Goal: Task Accomplishment & Management: Use online tool/utility

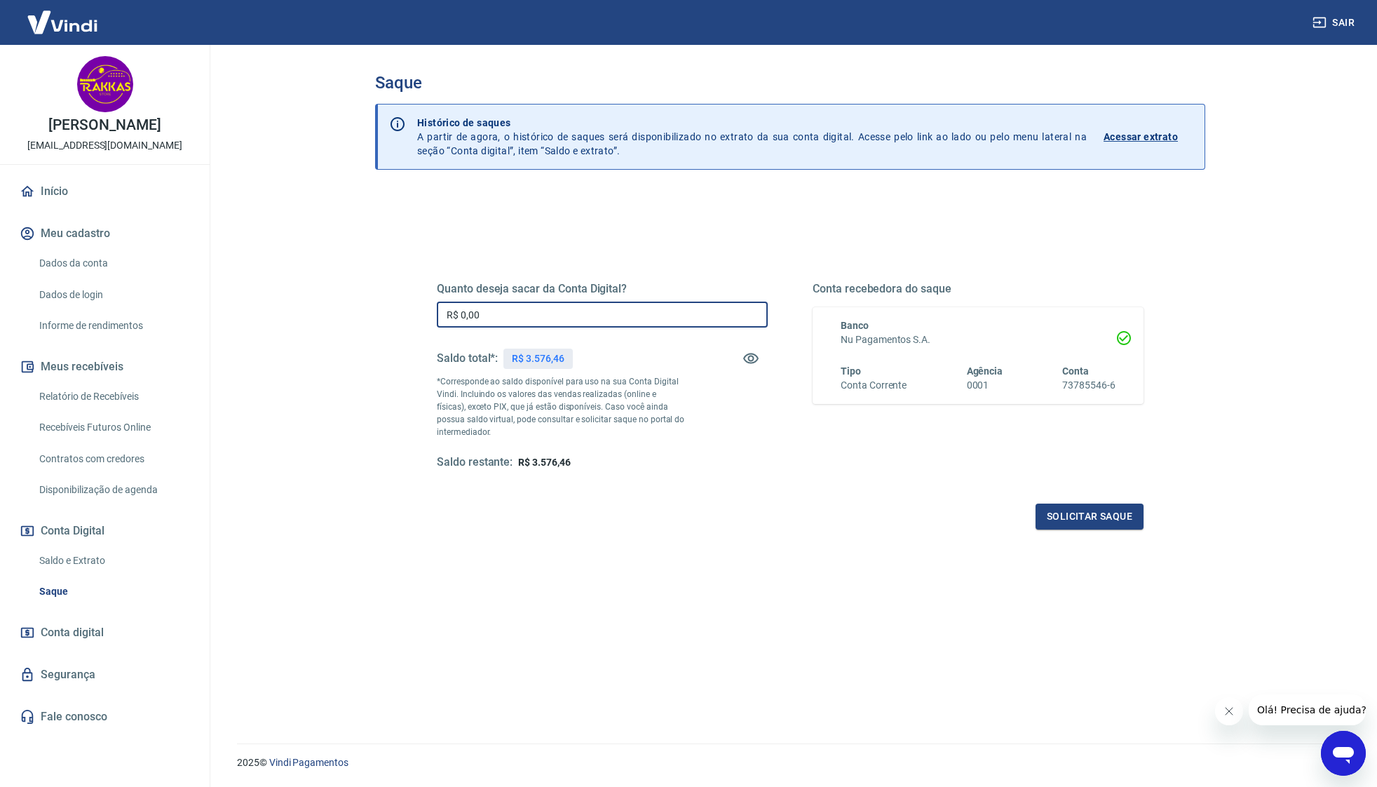
click at [649, 307] on input "R$ 0,00" at bounding box center [602, 314] width 331 height 26
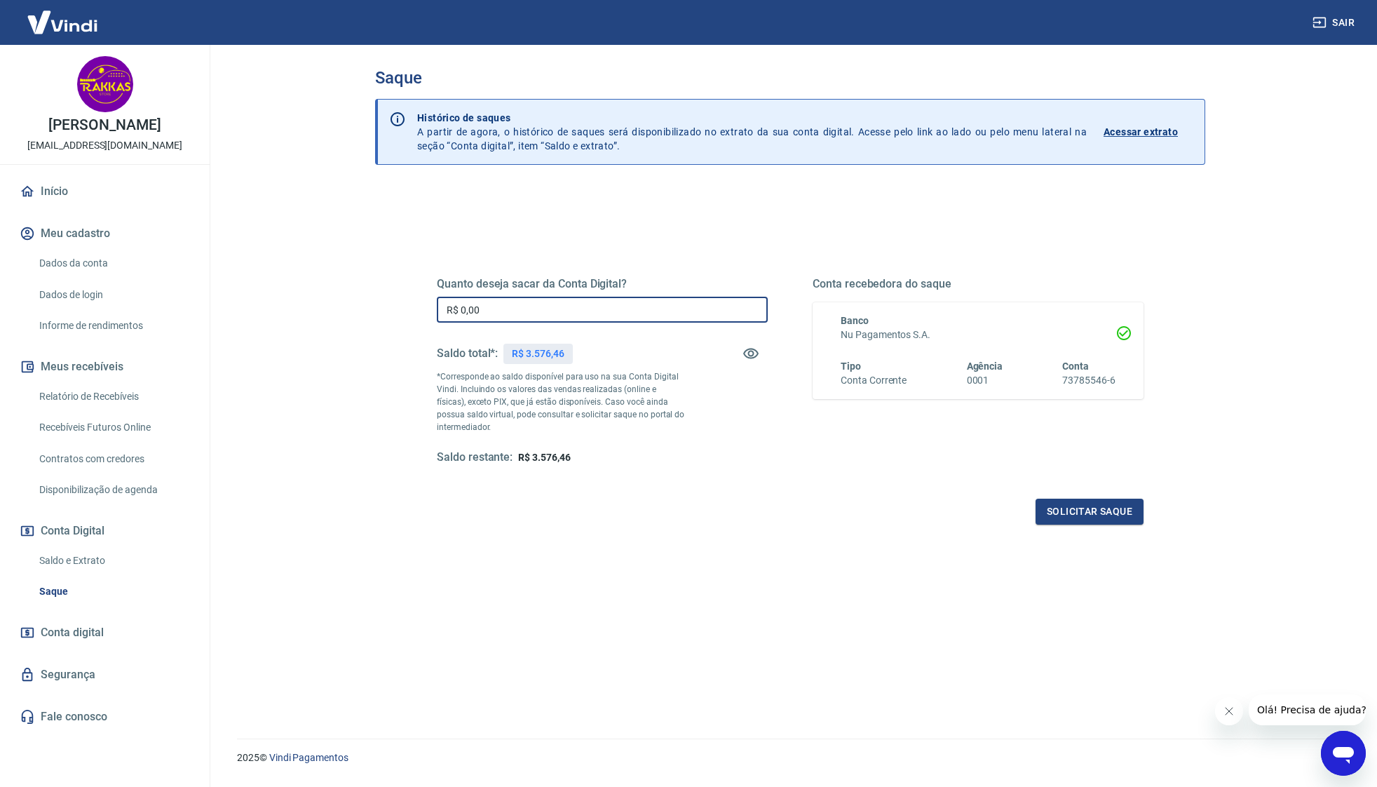
scroll to position [6, 0]
type input "R$ 3.576,46"
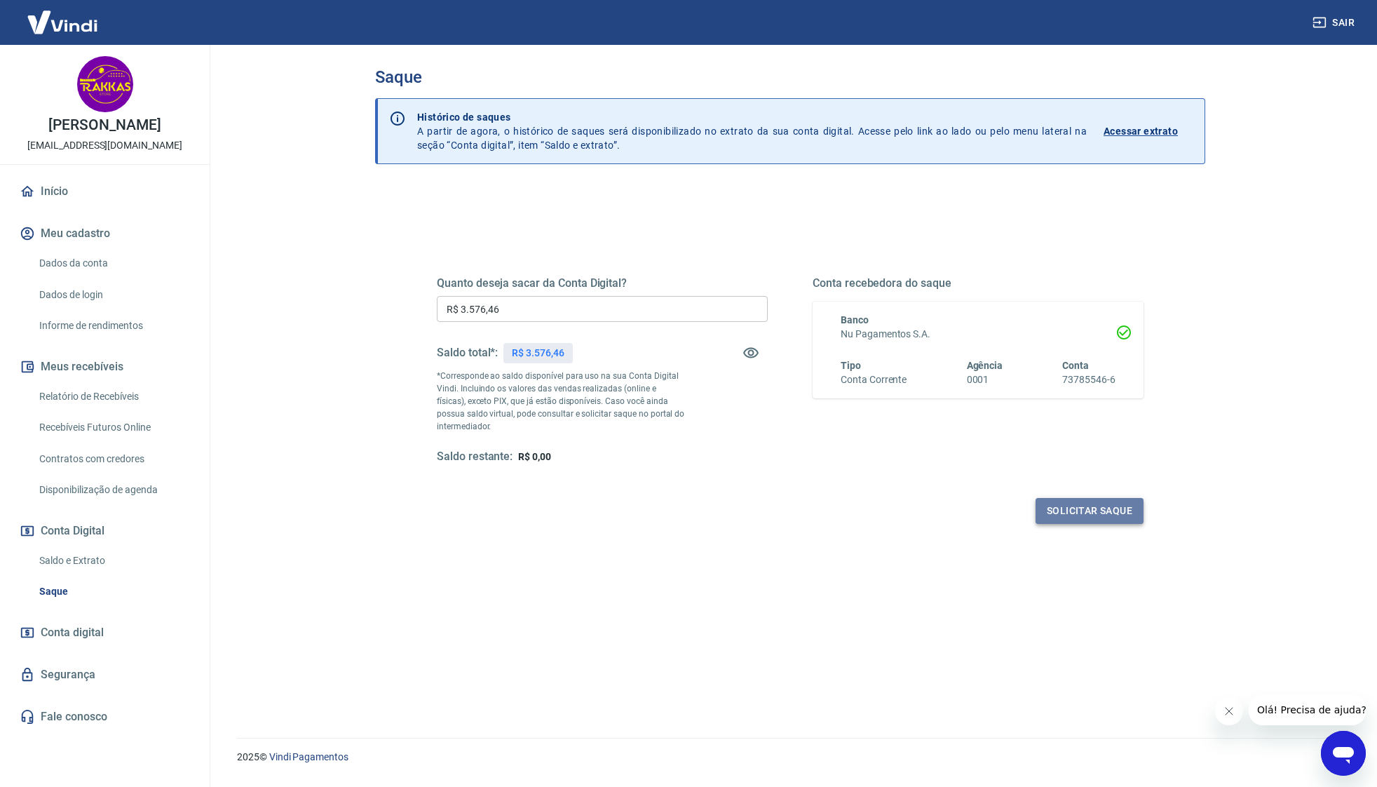
click at [1077, 506] on button "Solicitar saque" at bounding box center [1090, 511] width 108 height 26
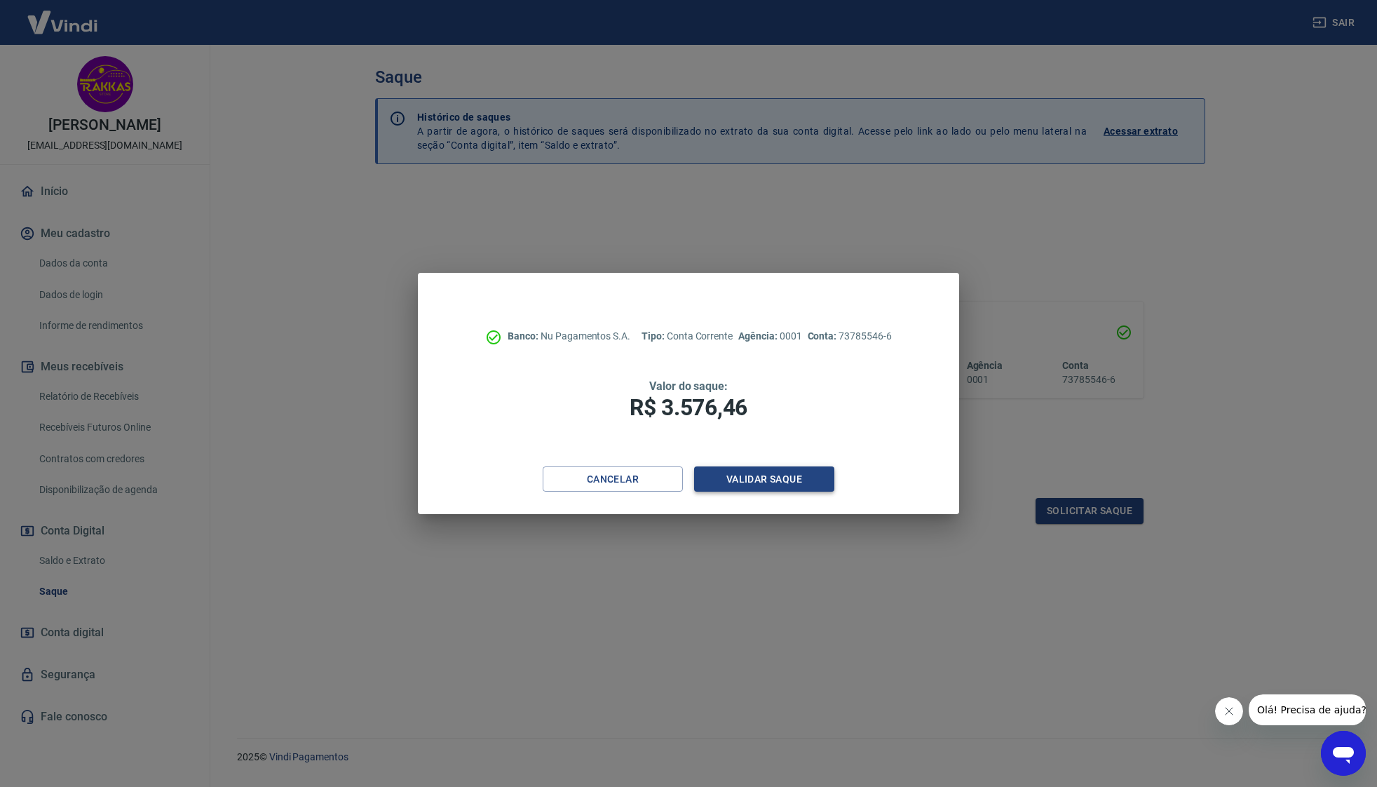
click at [751, 479] on button "Validar saque" at bounding box center [764, 479] width 140 height 26
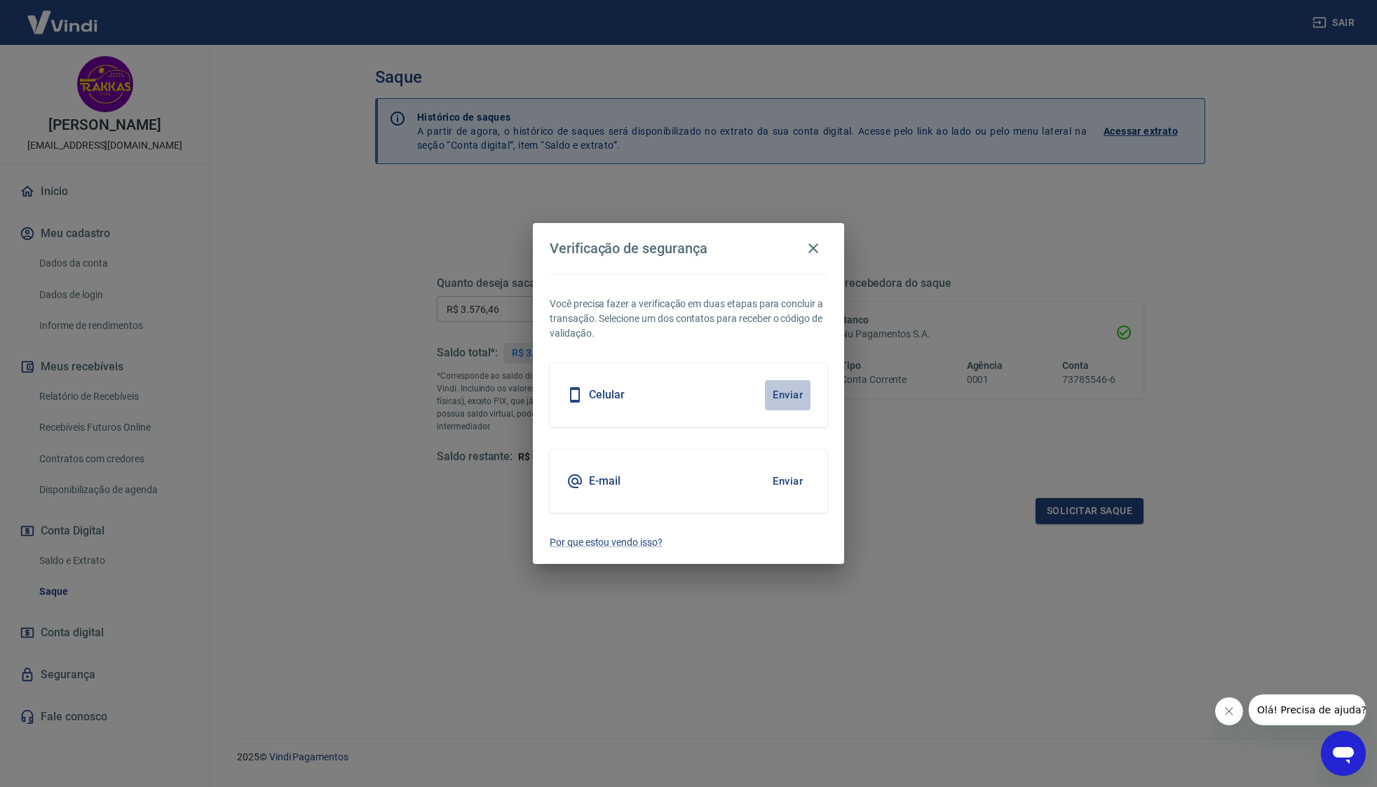
click at [786, 398] on button "Enviar" at bounding box center [788, 394] width 46 height 29
click at [1222, 712] on button "Fechar mensagem da empresa" at bounding box center [1229, 711] width 28 height 28
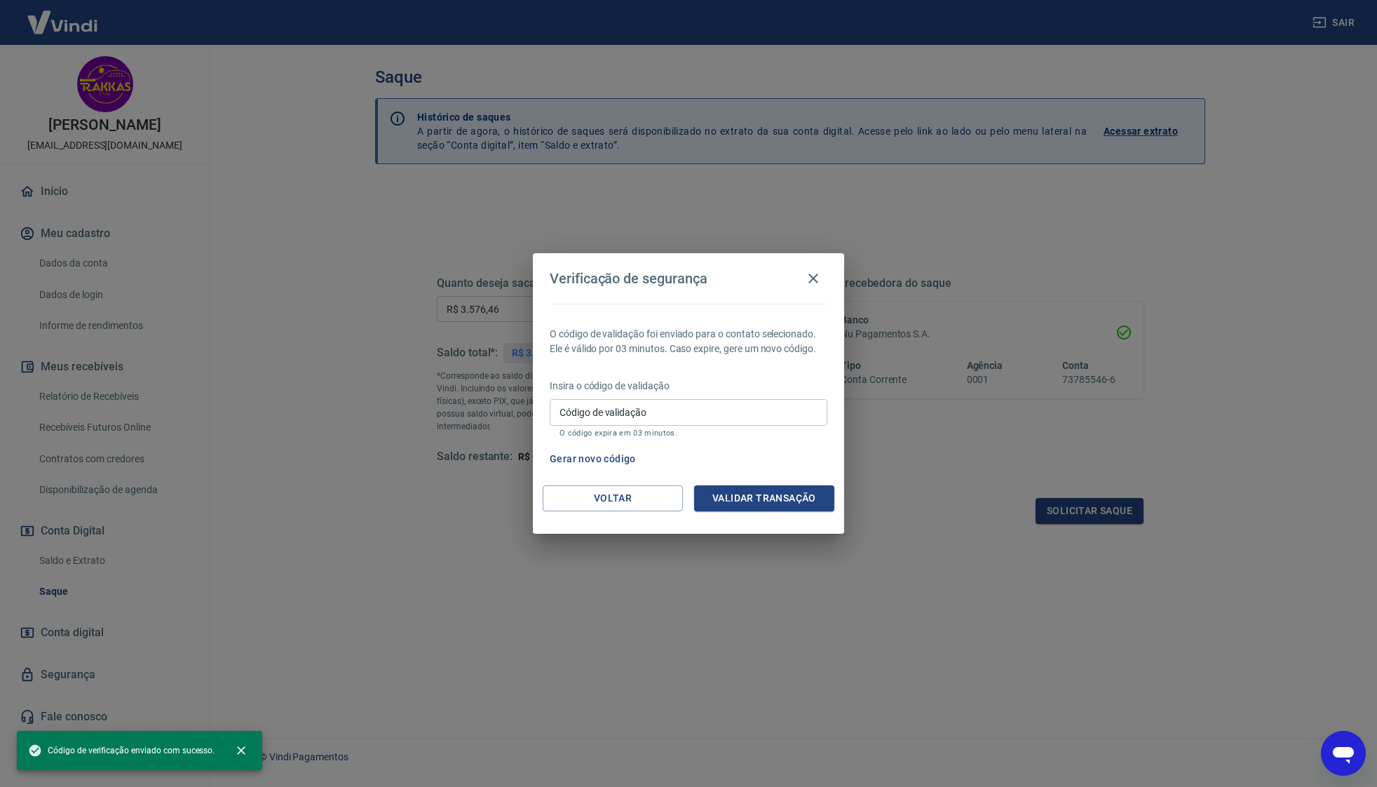
click at [662, 412] on input "Código de validação" at bounding box center [689, 412] width 278 height 26
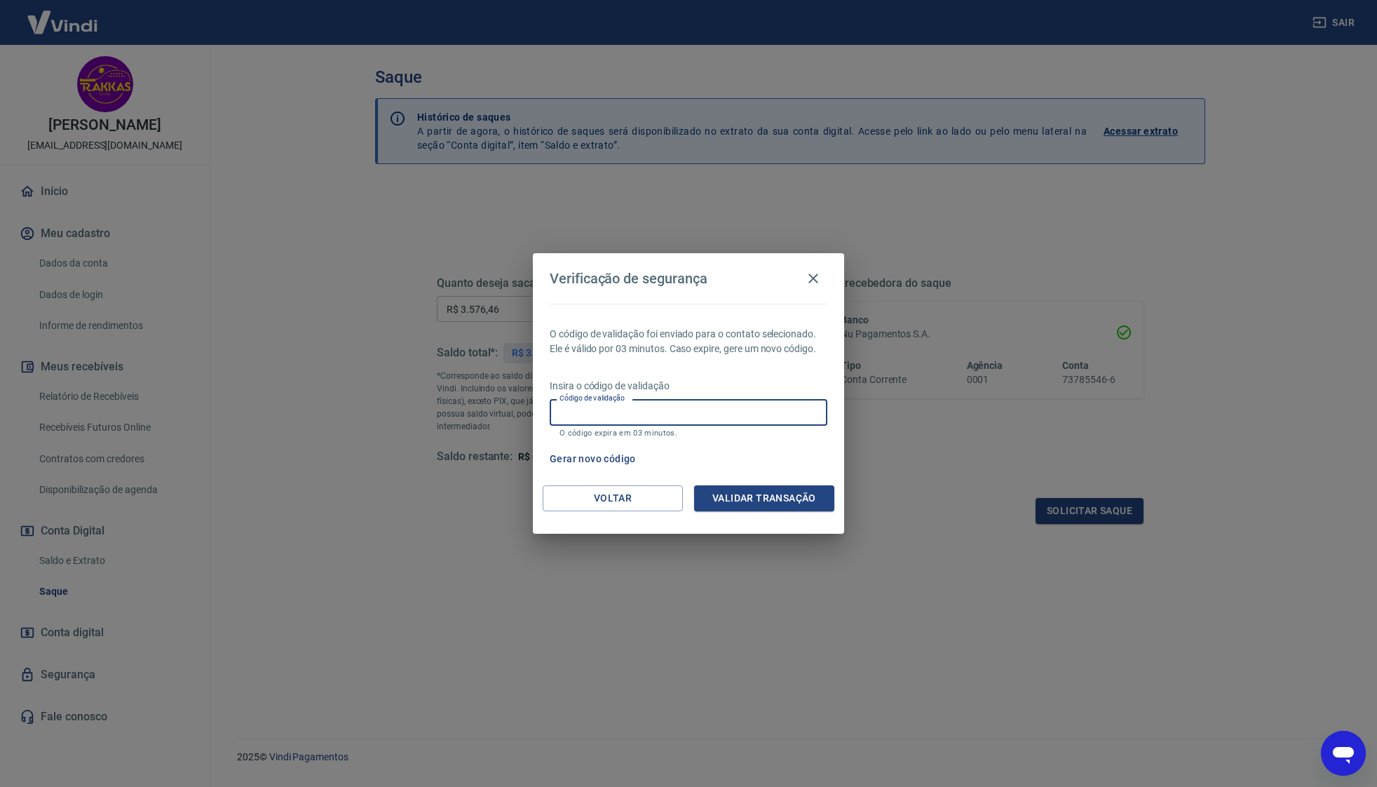
click at [657, 414] on input "Código de validação" at bounding box center [689, 412] width 278 height 26
click at [635, 414] on input "Código de validação" at bounding box center [689, 412] width 278 height 26
click at [642, 415] on input "Código de validação" at bounding box center [689, 412] width 278 height 26
type input "461450"
click at [799, 491] on button "Validar transação" at bounding box center [764, 498] width 140 height 26
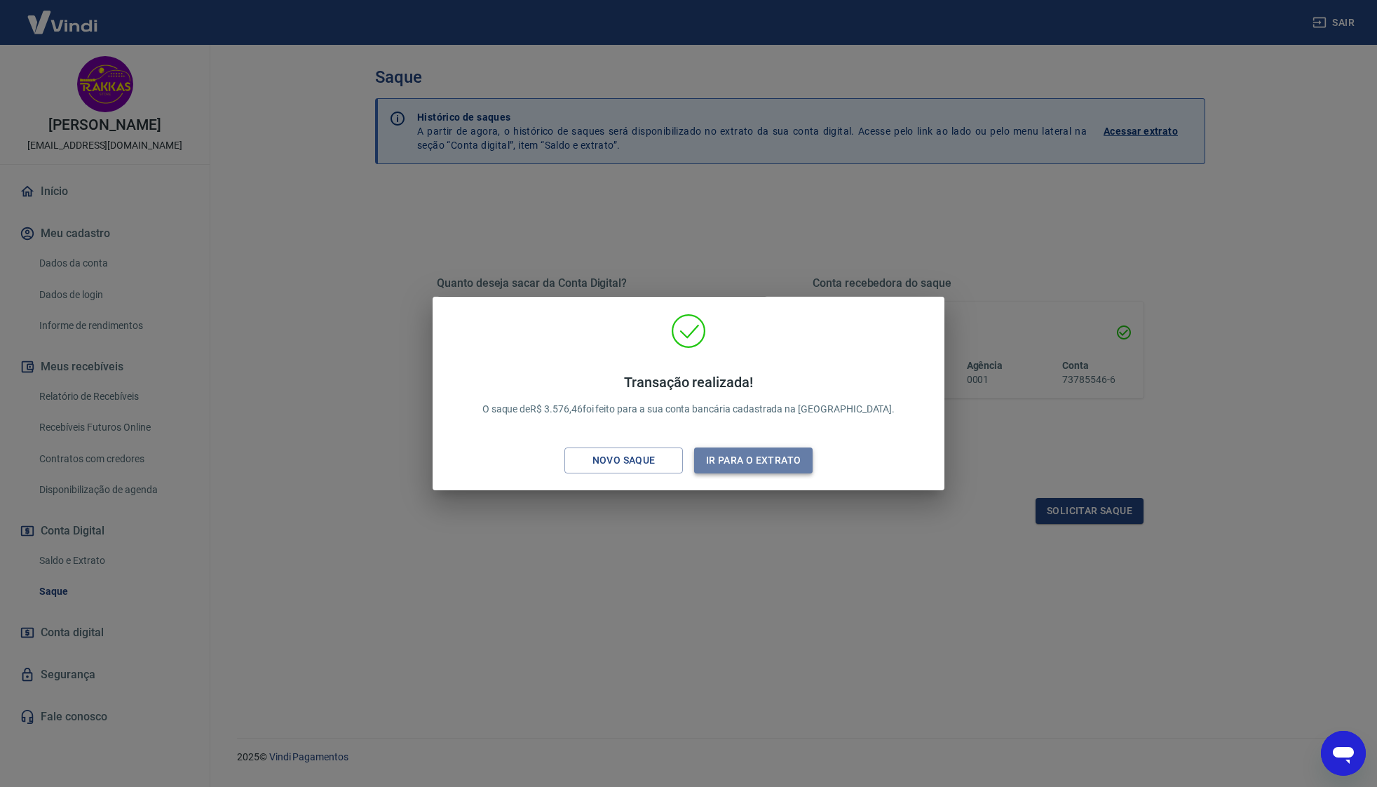
click at [760, 459] on button "Ir para o extrato" at bounding box center [753, 460] width 118 height 26
